Goal: Task Accomplishment & Management: Manage account settings

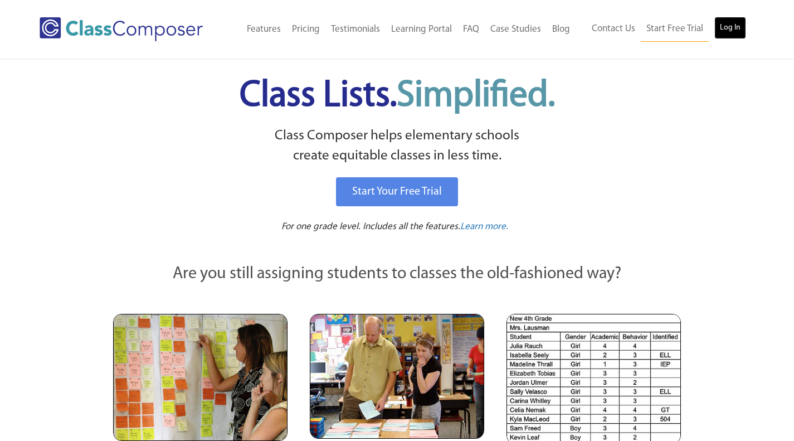
click at [727, 20] on link "Log In" at bounding box center [730, 28] width 32 height 22
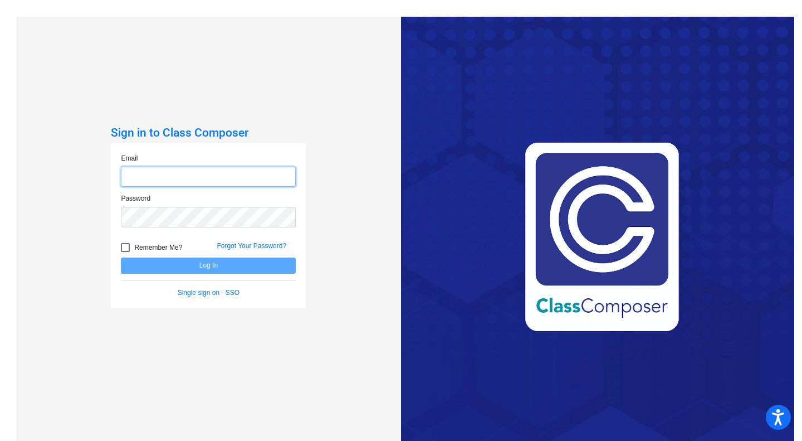
type input "nsylvester@ceres.k12.ca.us"
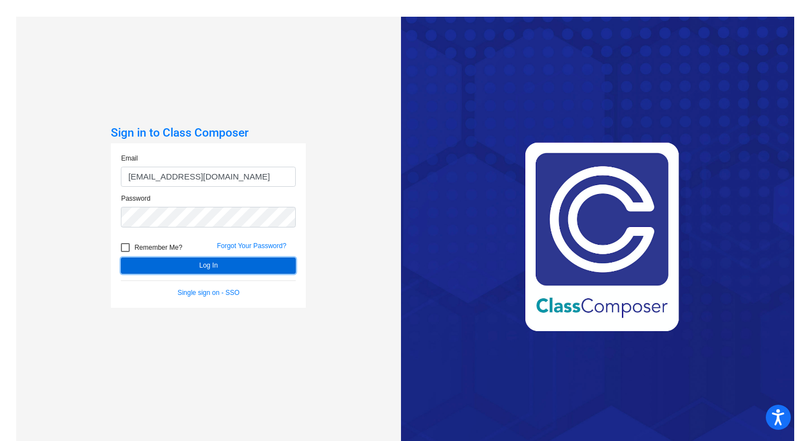
click at [182, 270] on button "Log In" at bounding box center [208, 265] width 175 height 16
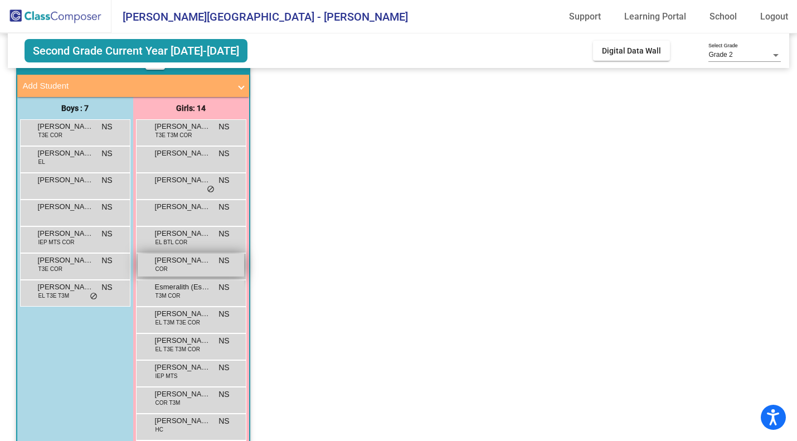
scroll to position [68, 0]
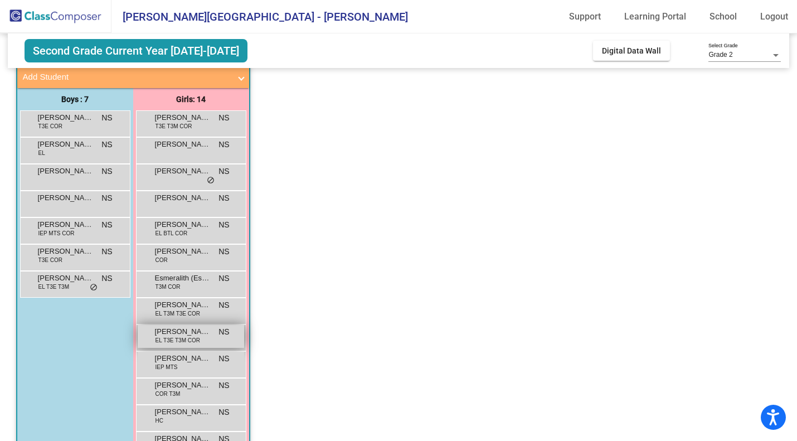
click at [189, 344] on span "EL T3E T3M COR" at bounding box center [177, 340] width 45 height 8
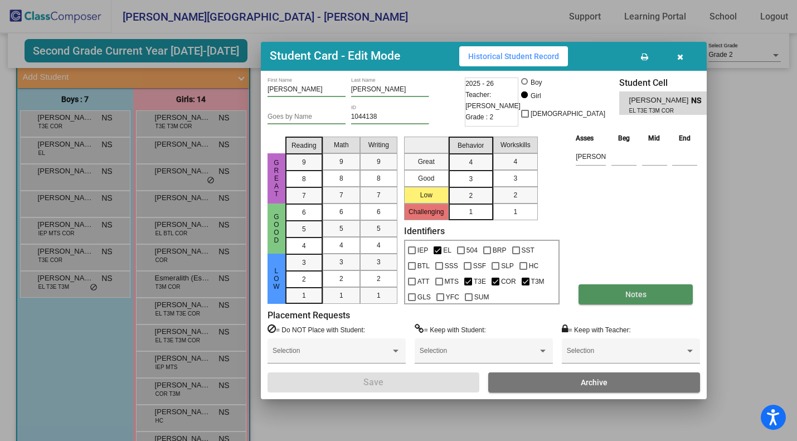
click at [620, 300] on button "Notes" at bounding box center [635, 294] width 114 height 20
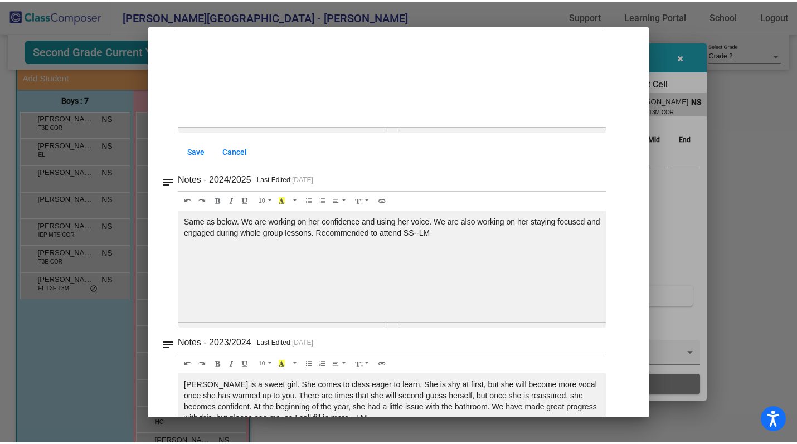
scroll to position [0, 0]
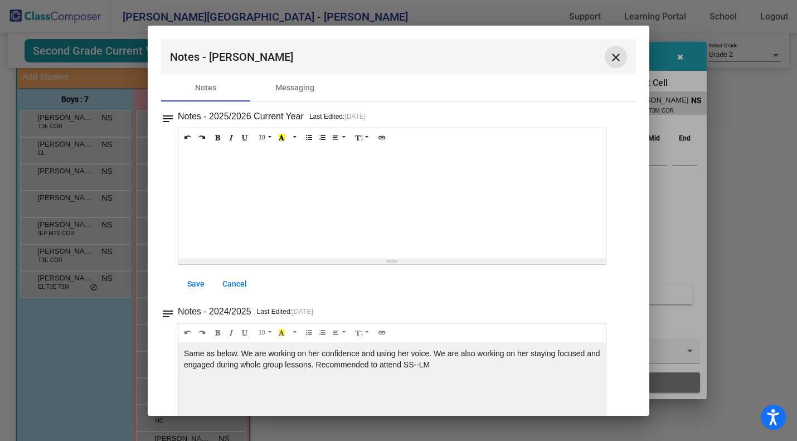
click at [617, 58] on button "close" at bounding box center [616, 57] width 22 height 22
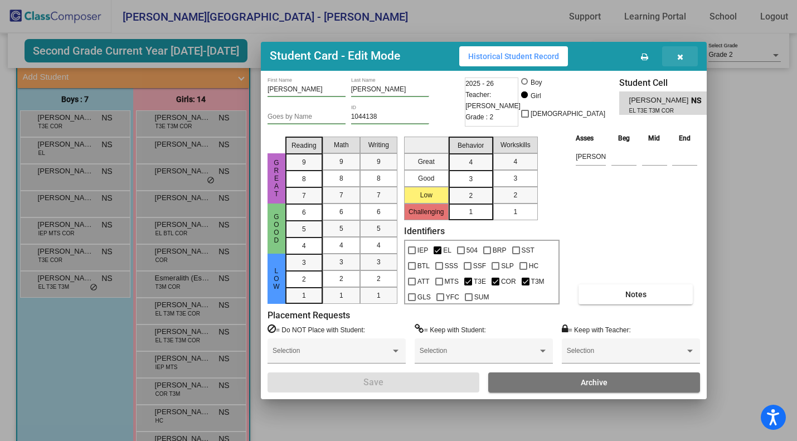
click at [683, 55] on button "button" at bounding box center [680, 56] width 36 height 20
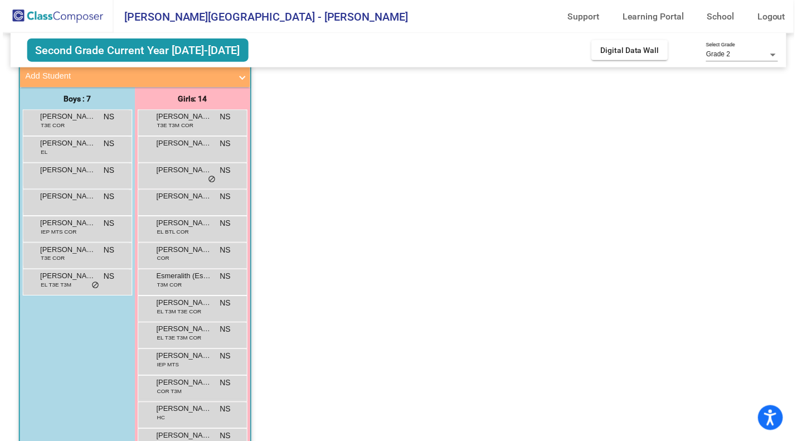
scroll to position [111, 0]
